Goal: Information Seeking & Learning: Learn about a topic

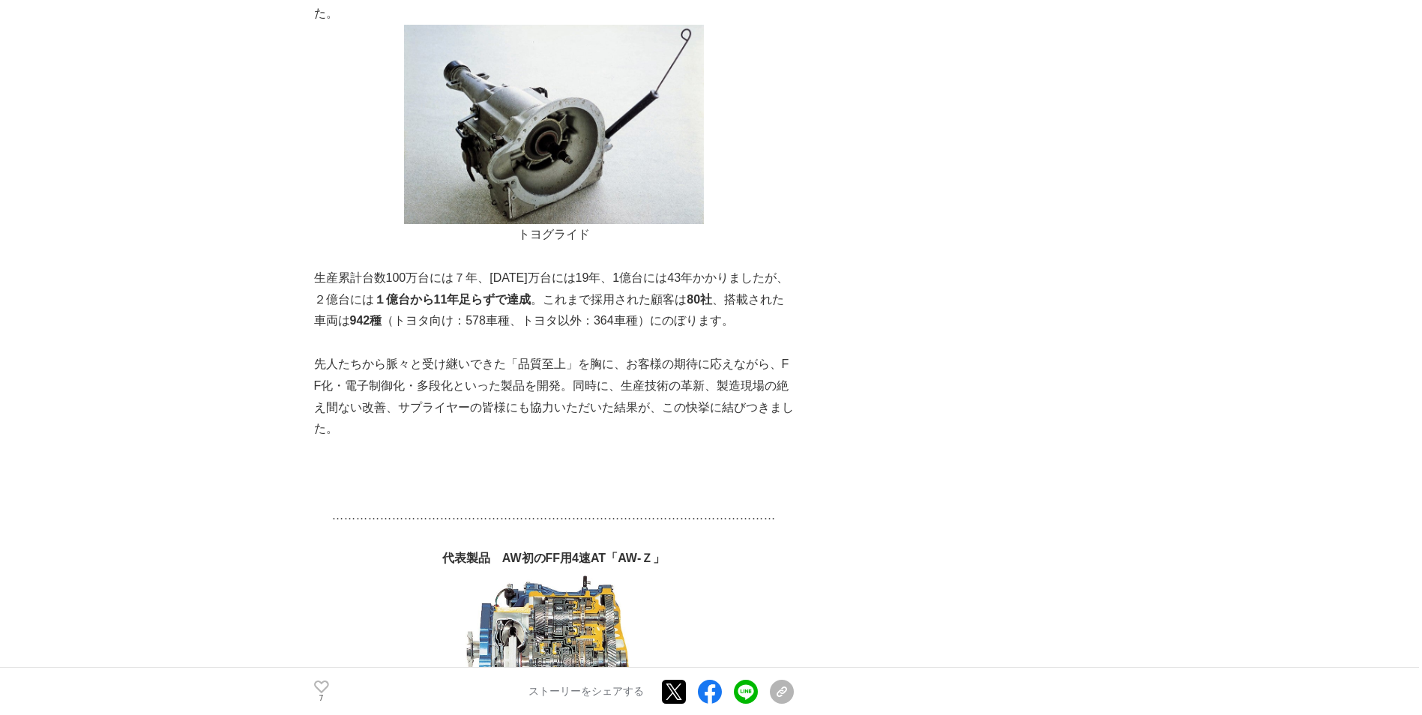
scroll to position [974, 0]
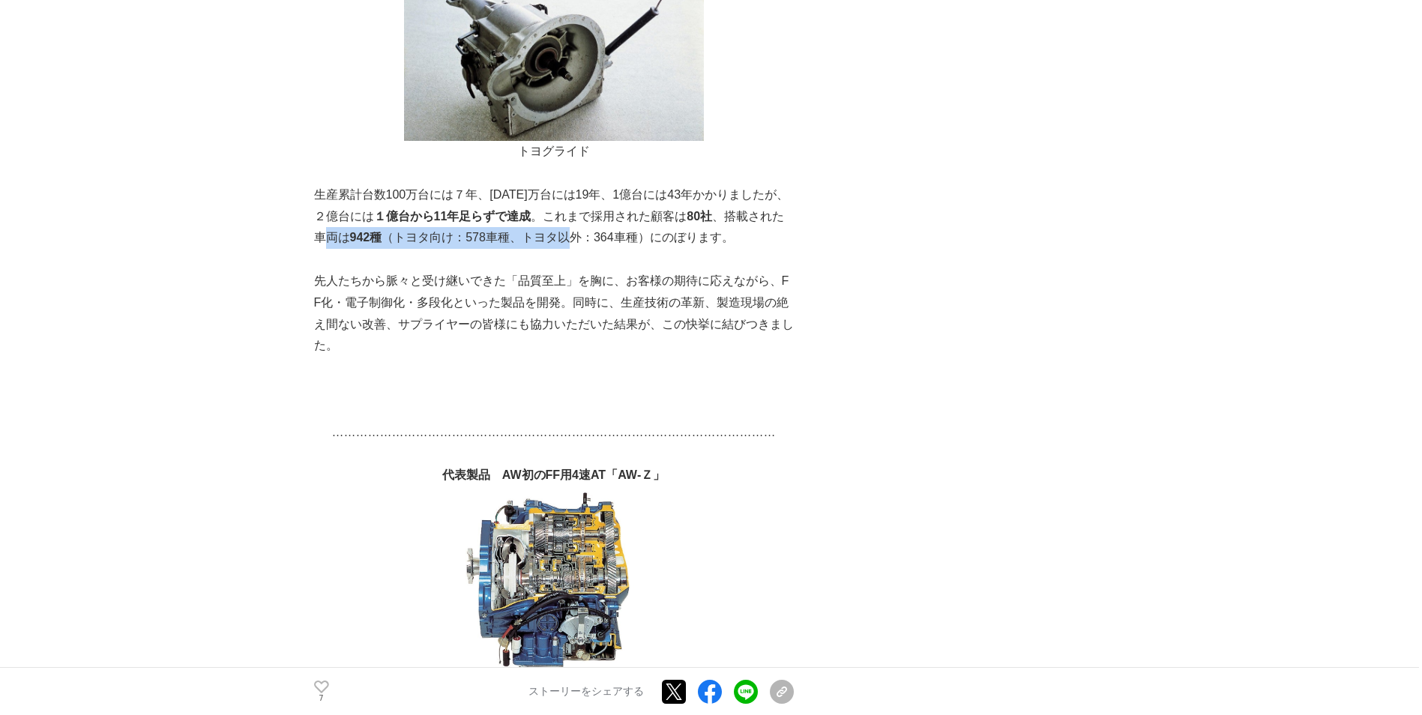
drag, startPoint x: 323, startPoint y: 239, endPoint x: 604, endPoint y: 228, distance: 281.3
click at [592, 229] on p "生産累計台数100万台には７年、[DATE]万台には19年、1億台には43年かかりましたが、２億台には １億台から11年足らずで達成 。これまで採用された顧客…" at bounding box center [554, 216] width 480 height 64
drag, startPoint x: 604, startPoint y: 228, endPoint x: 768, endPoint y: 232, distance: 164.2
click at [770, 232] on p "生産累計台数100万台には７年、[DATE]万台には19年、1億台には43年かかりましたが、２億台には １億台から11年足らずで達成 。これまで採用された顧客…" at bounding box center [554, 216] width 480 height 64
drag, startPoint x: 711, startPoint y: 230, endPoint x: 450, endPoint y: 233, distance: 260.8
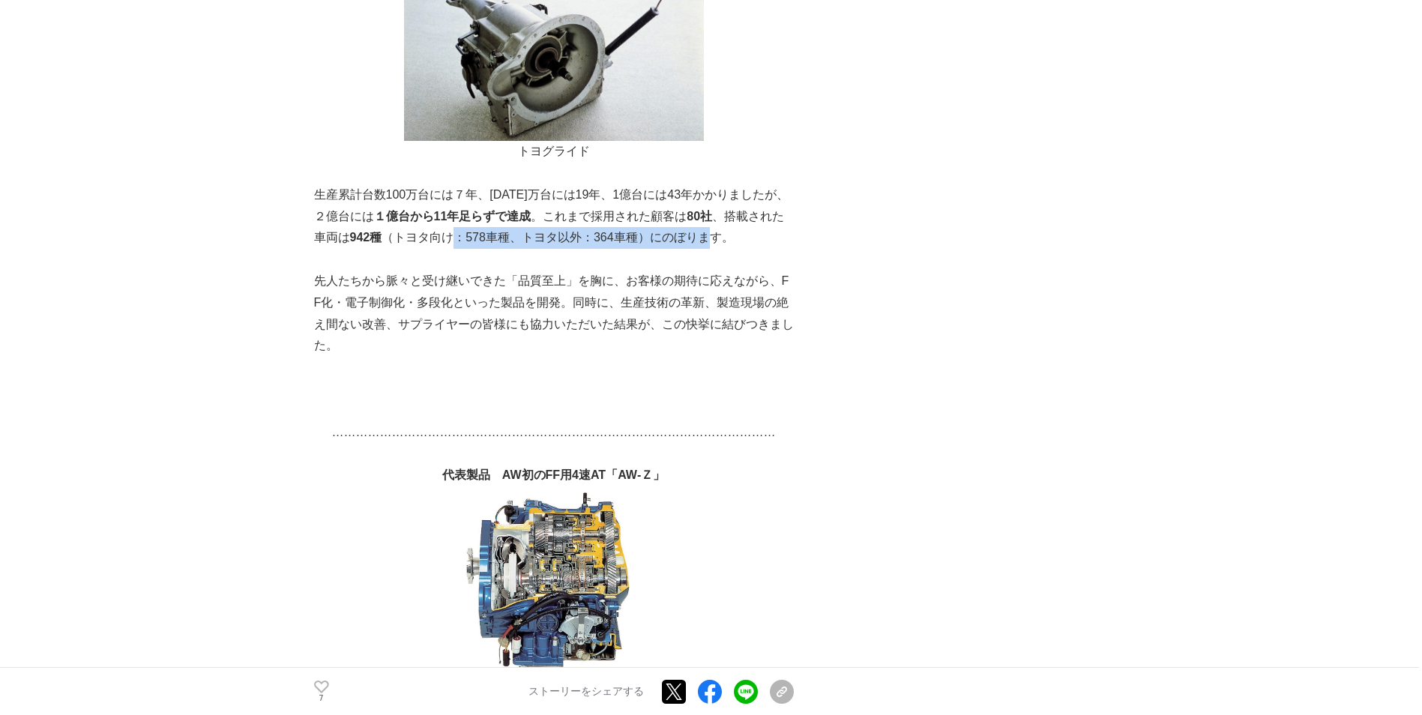
click at [450, 233] on p "生産累計台数100万台には７年、[DATE]万台には19年、1億台には43年かかりましたが、２億台には １億台から11年足らずで達成 。これまで採用された顧客…" at bounding box center [554, 216] width 480 height 64
drag, startPoint x: 450, startPoint y: 233, endPoint x: 664, endPoint y: 239, distance: 213.7
click at [664, 239] on p "生産累計台数100万台には７年、[DATE]万台には19年、1億台には43年かかりましたが、２億台には １億台から11年足らずで達成 。これまで採用された顧客…" at bounding box center [554, 216] width 480 height 64
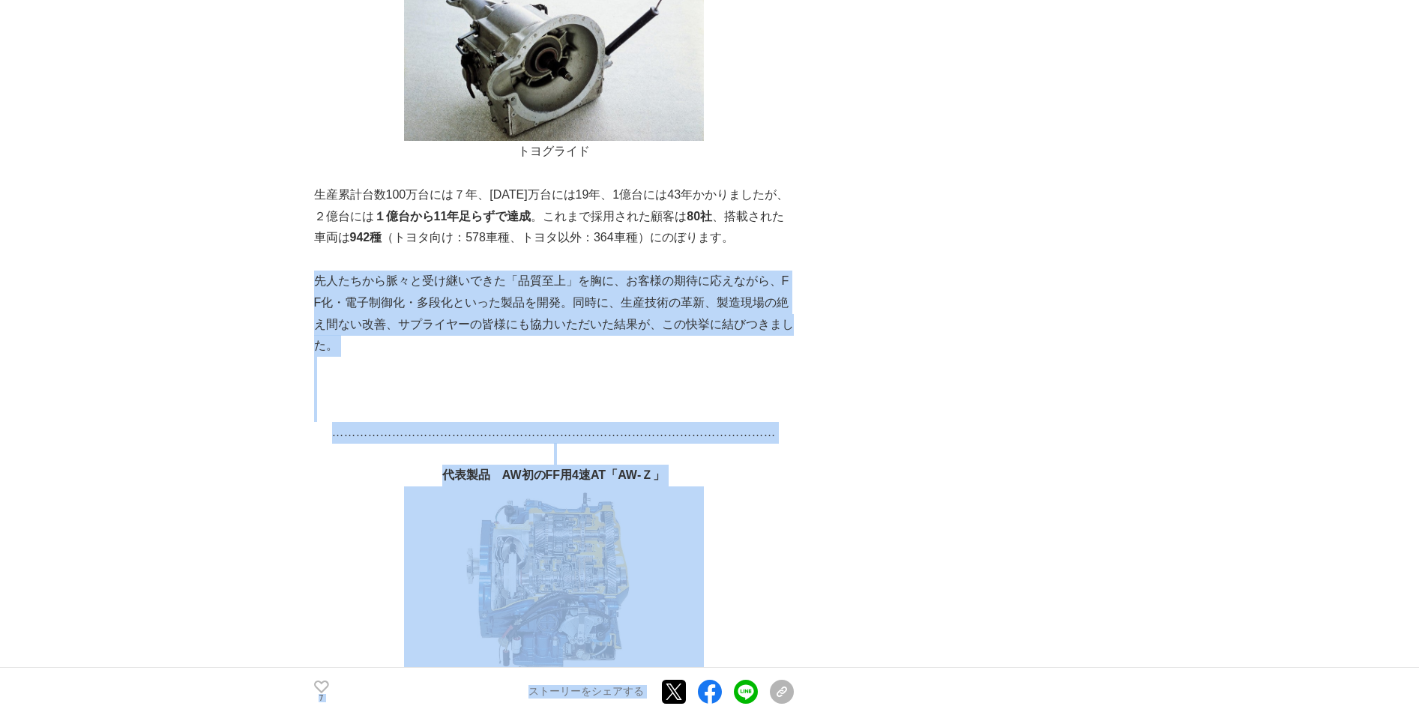
drag, startPoint x: 318, startPoint y: 285, endPoint x: 796, endPoint y: 289, distance: 478.2
drag, startPoint x: 796, startPoint y: 289, endPoint x: 581, endPoint y: 348, distance: 223.1
click at [579, 351] on p "先人たちから脈々と受け継いできた「品質至上」を胸に、お客様の期待に応えながら、FF化・電子制御化・多段化といった製品を開発。同時に、生産技術の革新、製造現場の…" at bounding box center [554, 314] width 480 height 86
click at [662, 317] on p "先人たちから脈々と受け継いできた「品質至上」を胸に、お客様の期待に応えながら、FF化・電子制御化・多段化といった製品を開発。同時に、生産技術の革新、製造現場の…" at bounding box center [554, 314] width 480 height 86
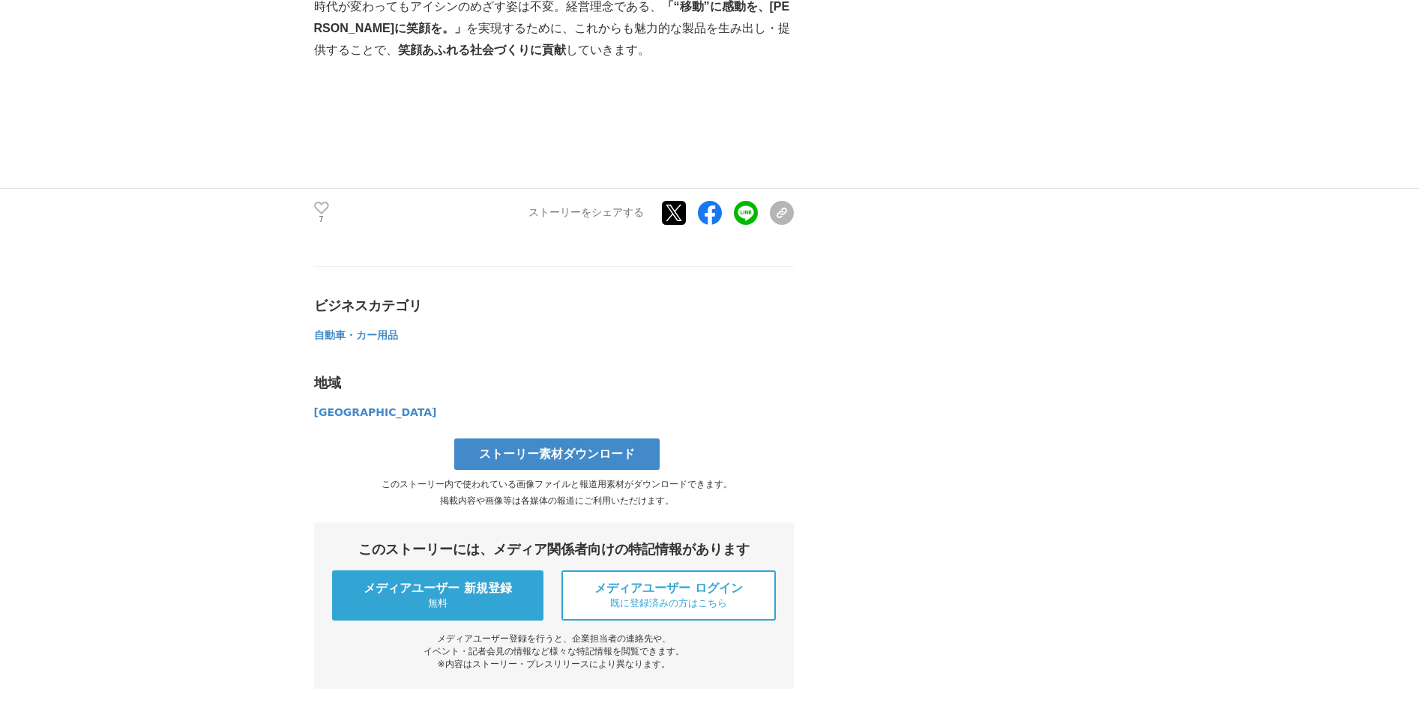
scroll to position [5921, 0]
